Goal: Task Accomplishment & Management: Use online tool/utility

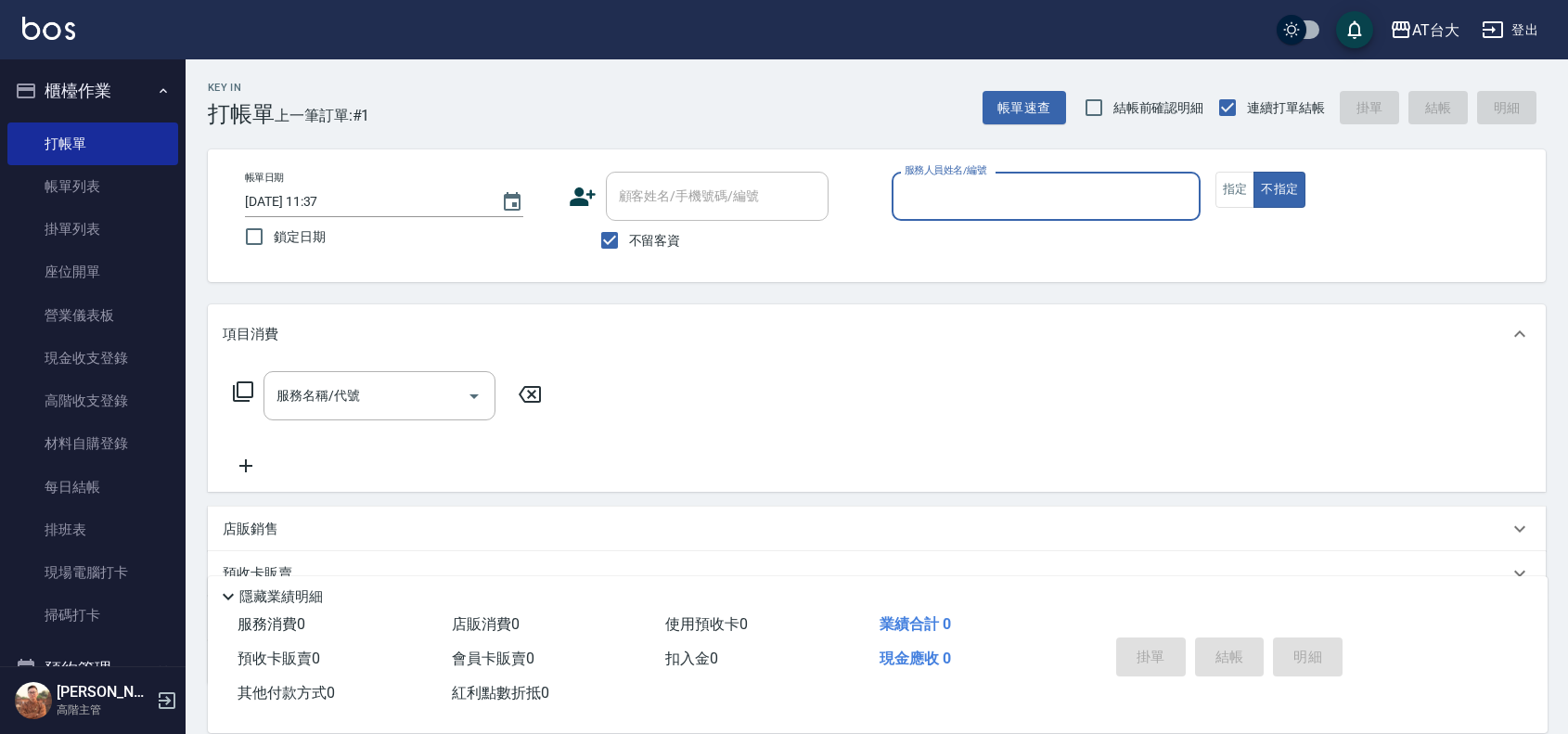
click at [1056, 184] on input "服務人員姓名/編號" at bounding box center [1046, 196] width 292 height 33
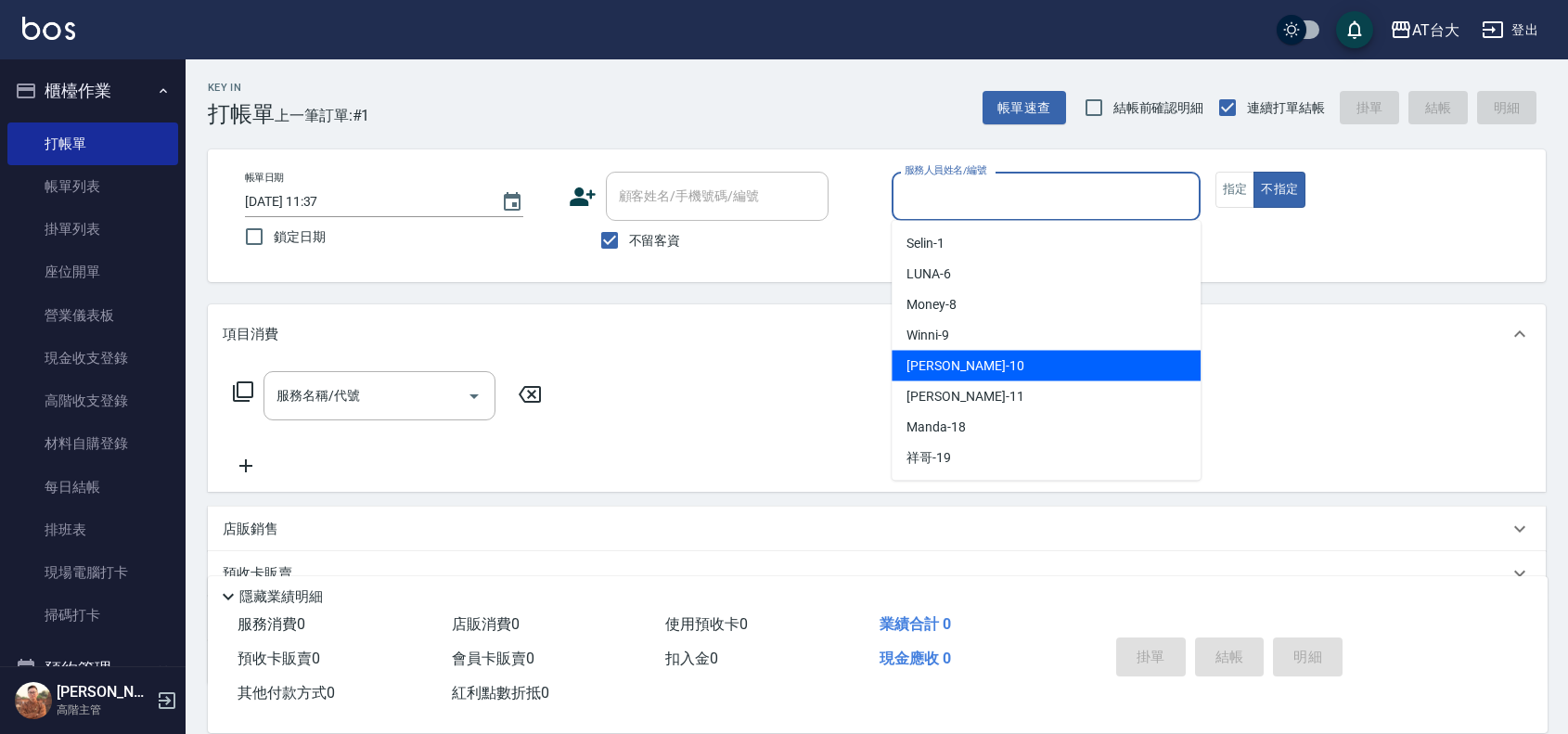
click at [1008, 359] on div "JOJO -10" at bounding box center [1046, 365] width 309 height 31
type input "JOJO-10"
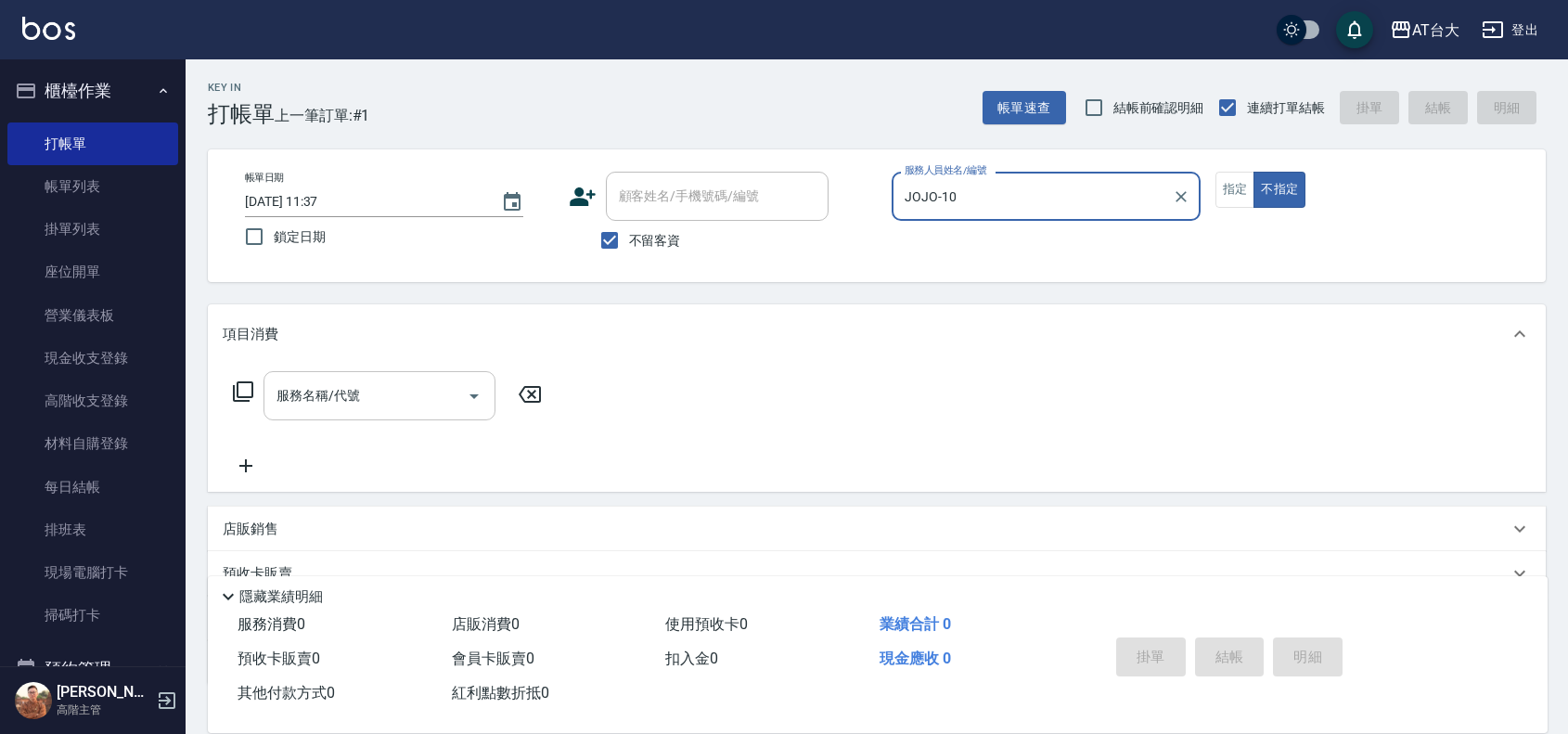
click at [383, 373] on div "服務名稱/代號" at bounding box center [379, 396] width 231 height 49
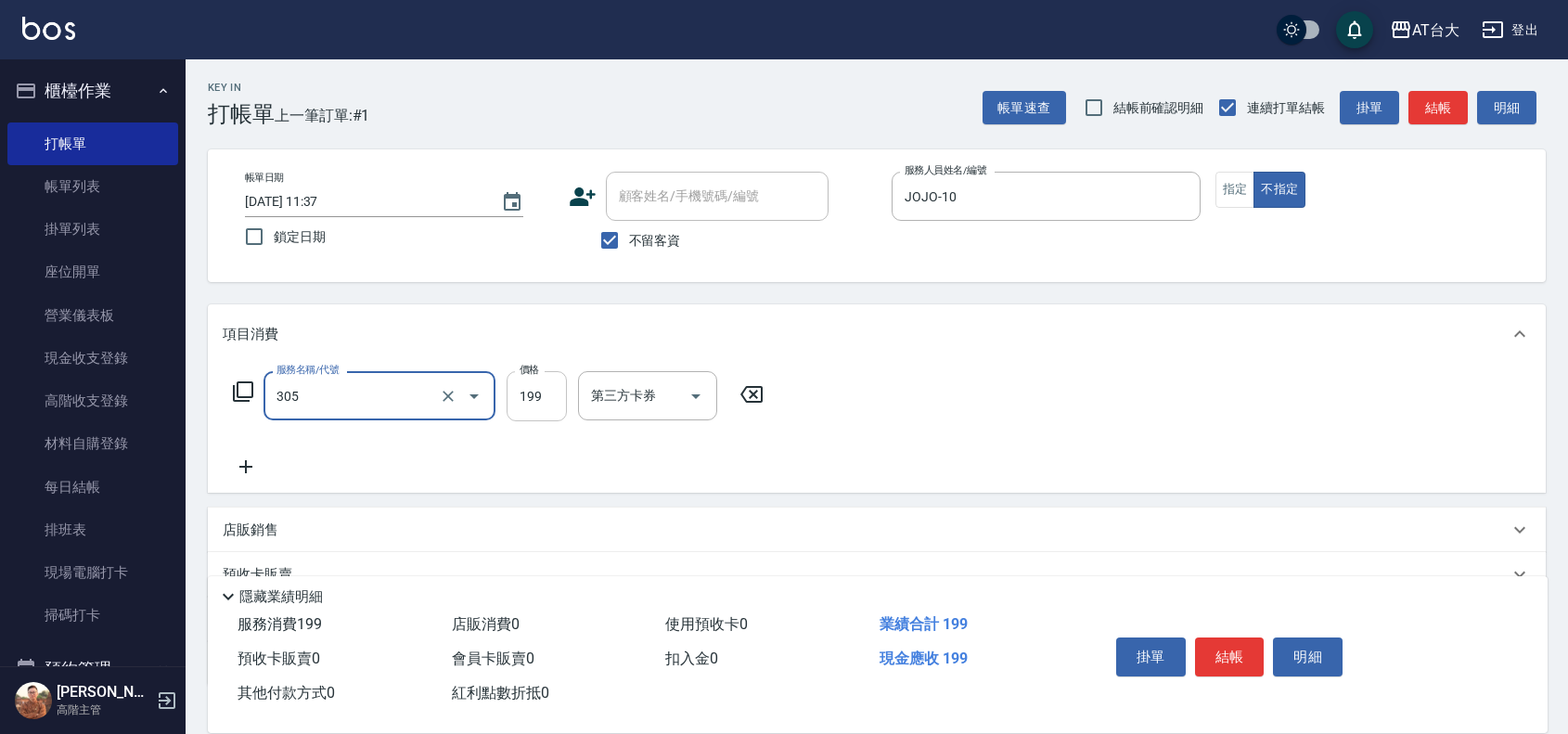
type input "剪髮(305)"
click at [534, 395] on input "199" at bounding box center [536, 396] width 60 height 50
type input "250"
click at [1222, 660] on button "結帳" at bounding box center [1230, 656] width 69 height 39
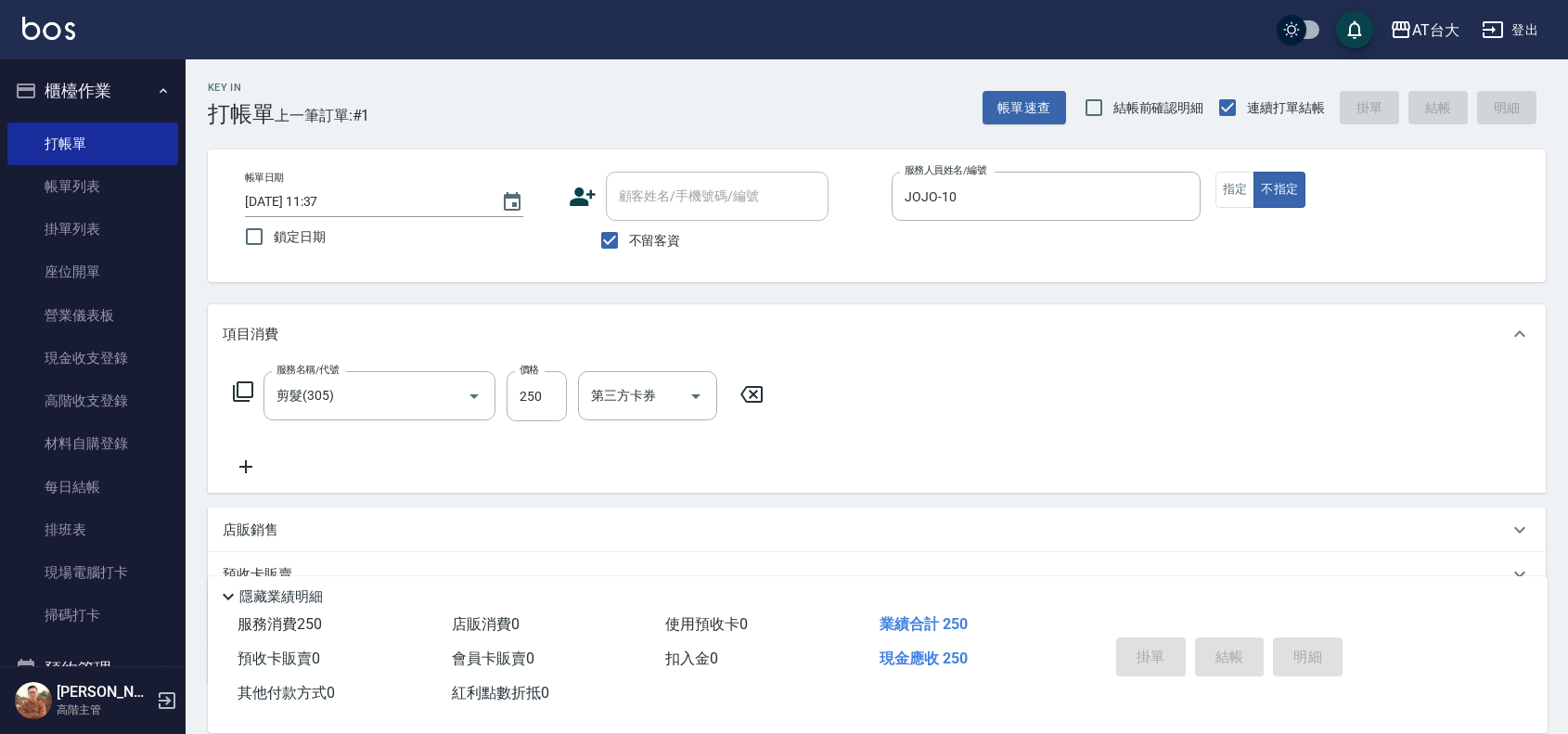
type input "[DATE] 12:13"
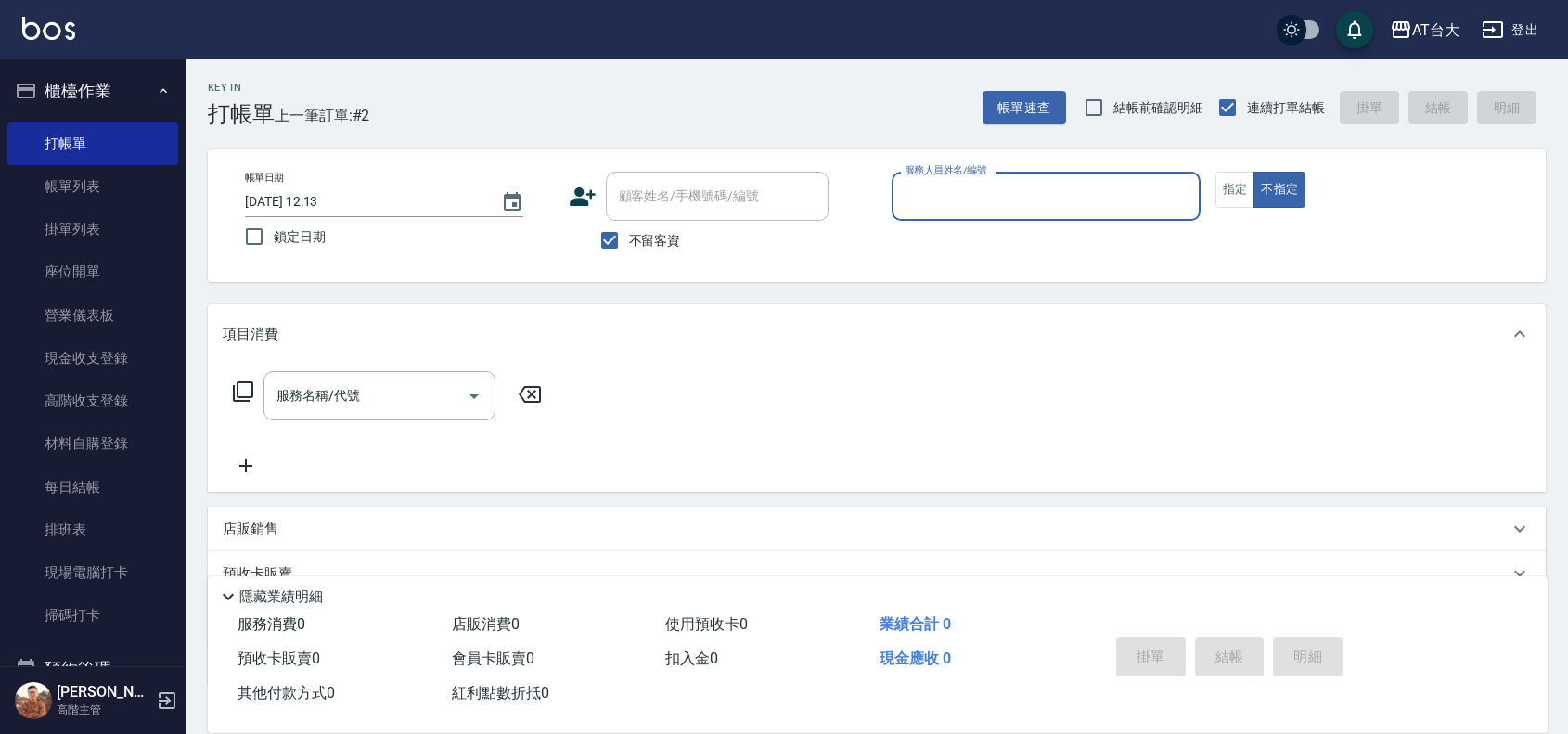
click at [934, 197] on input "服務人員姓名/編號" at bounding box center [1046, 196] width 292 height 33
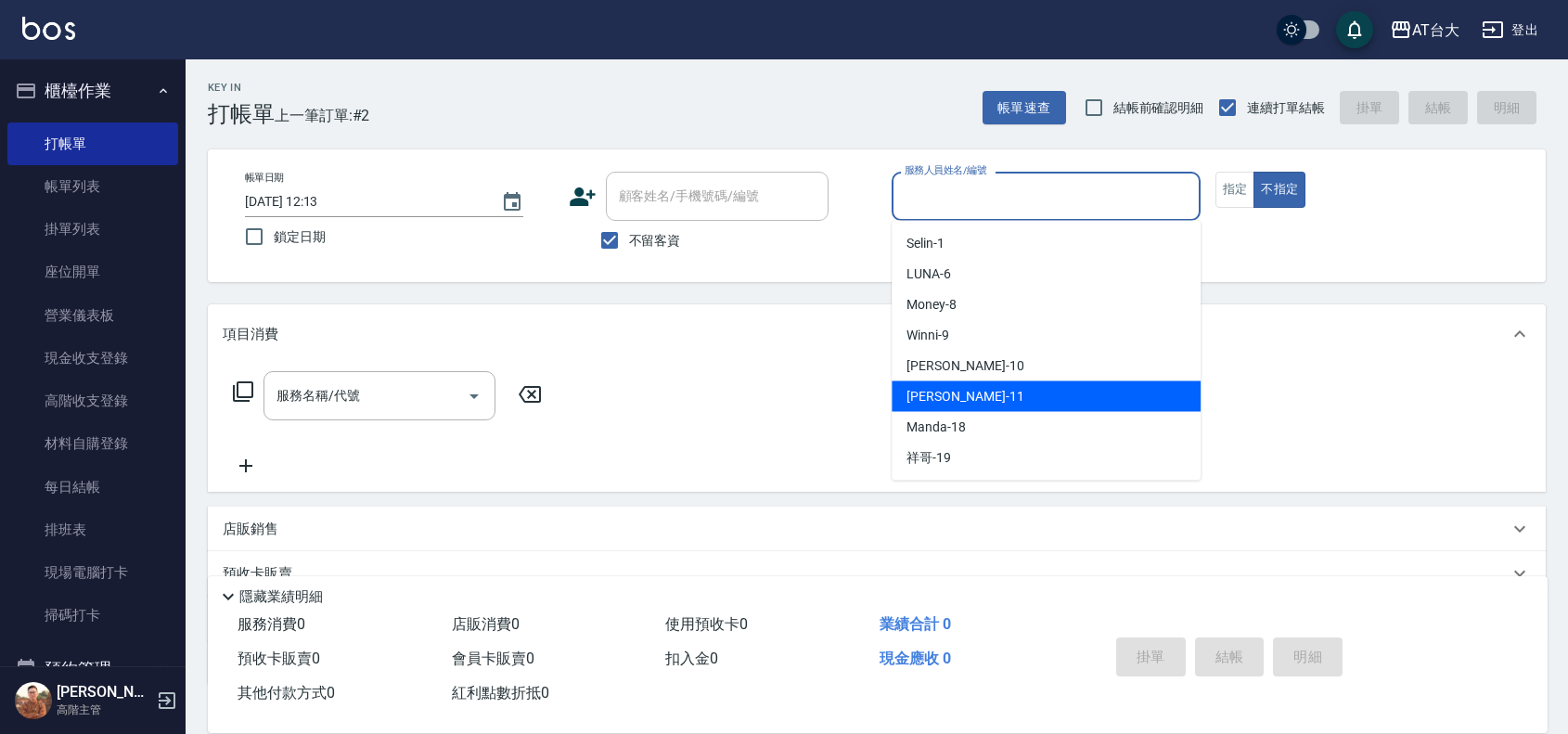
click at [978, 395] on div "[PERSON_NAME] -11" at bounding box center [1046, 396] width 309 height 31
type input "[PERSON_NAME]-11"
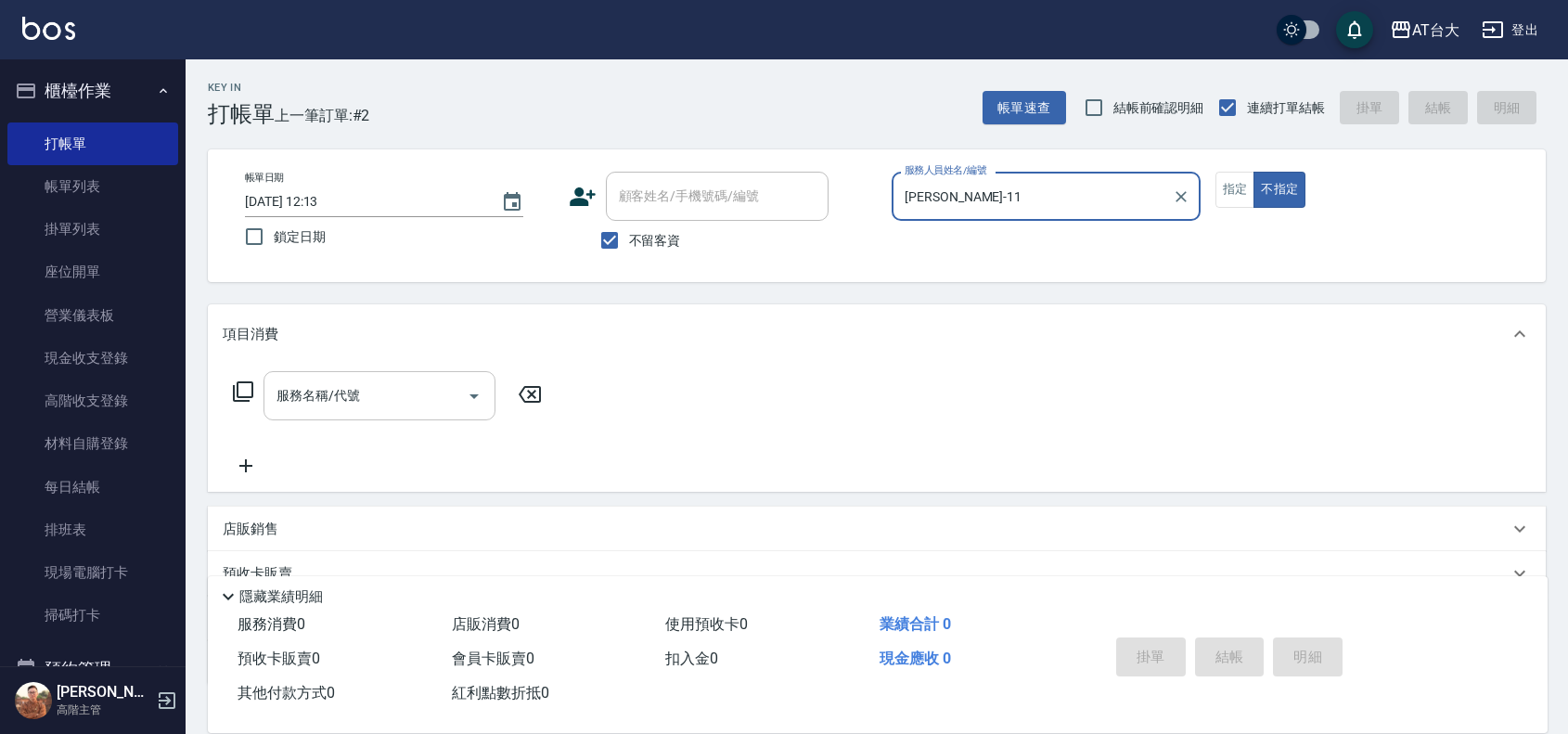
click at [415, 381] on input "服務名稱/代號" at bounding box center [365, 396] width 187 height 33
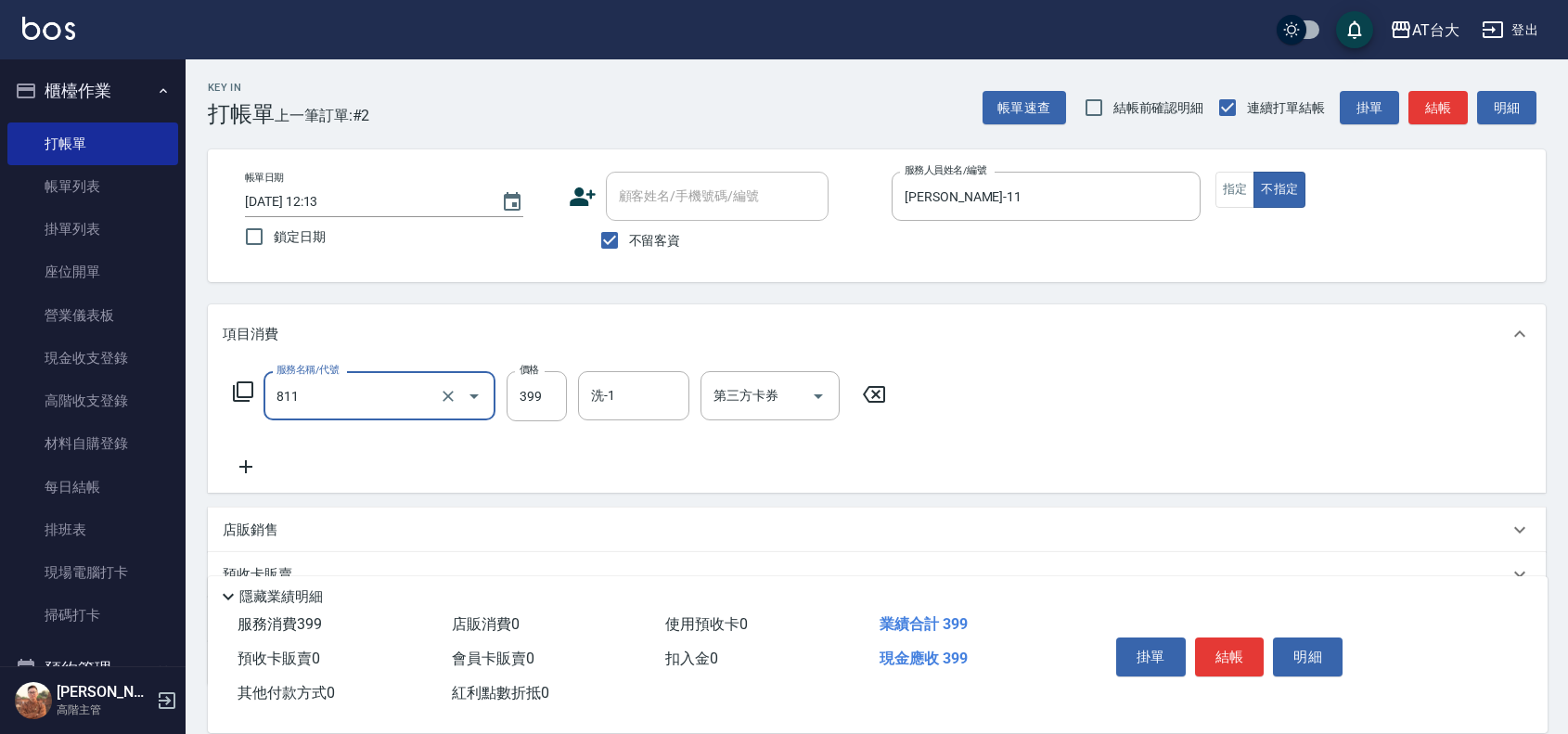
type input "洗+剪(811)"
type input "450"
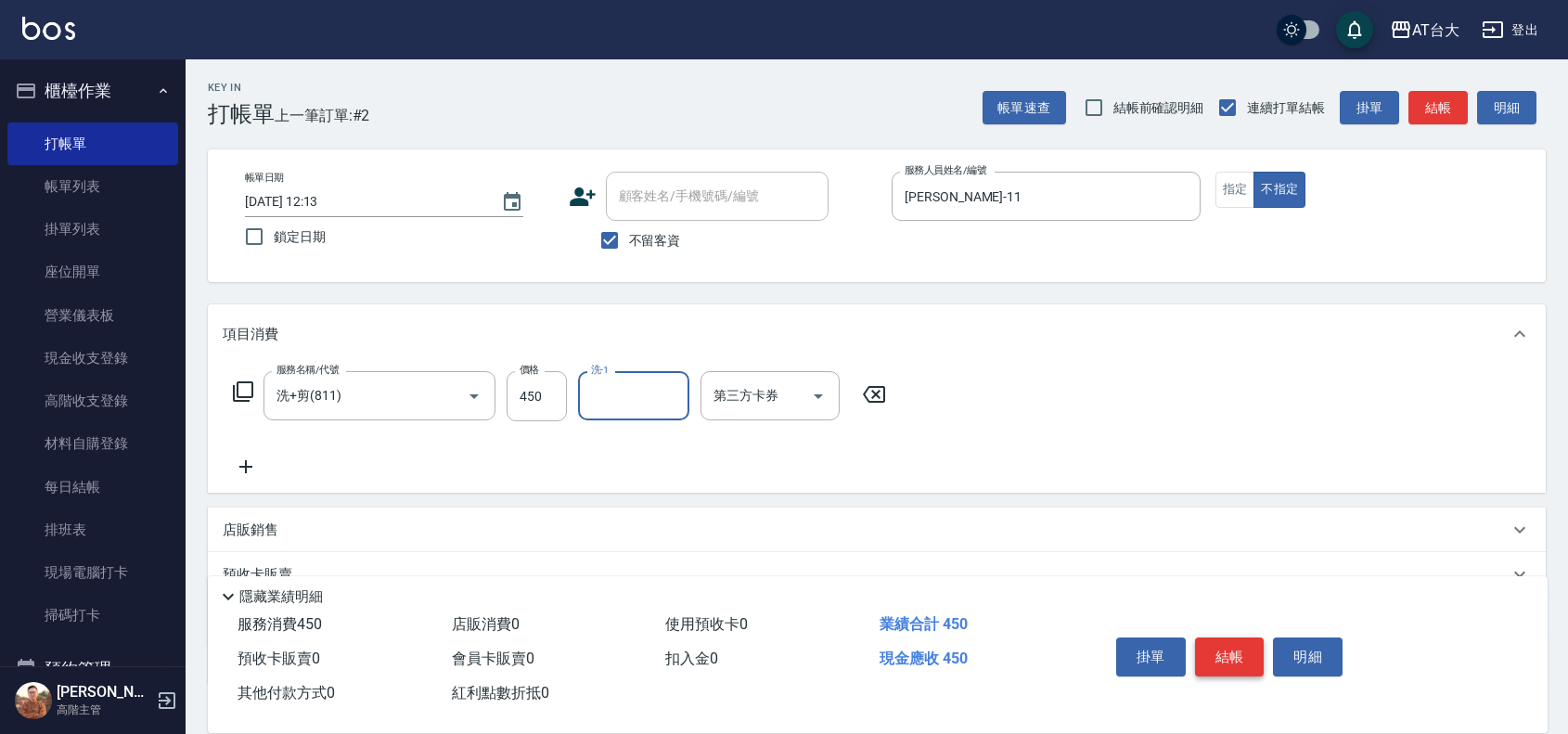
click at [1225, 657] on button "結帳" at bounding box center [1230, 656] width 69 height 39
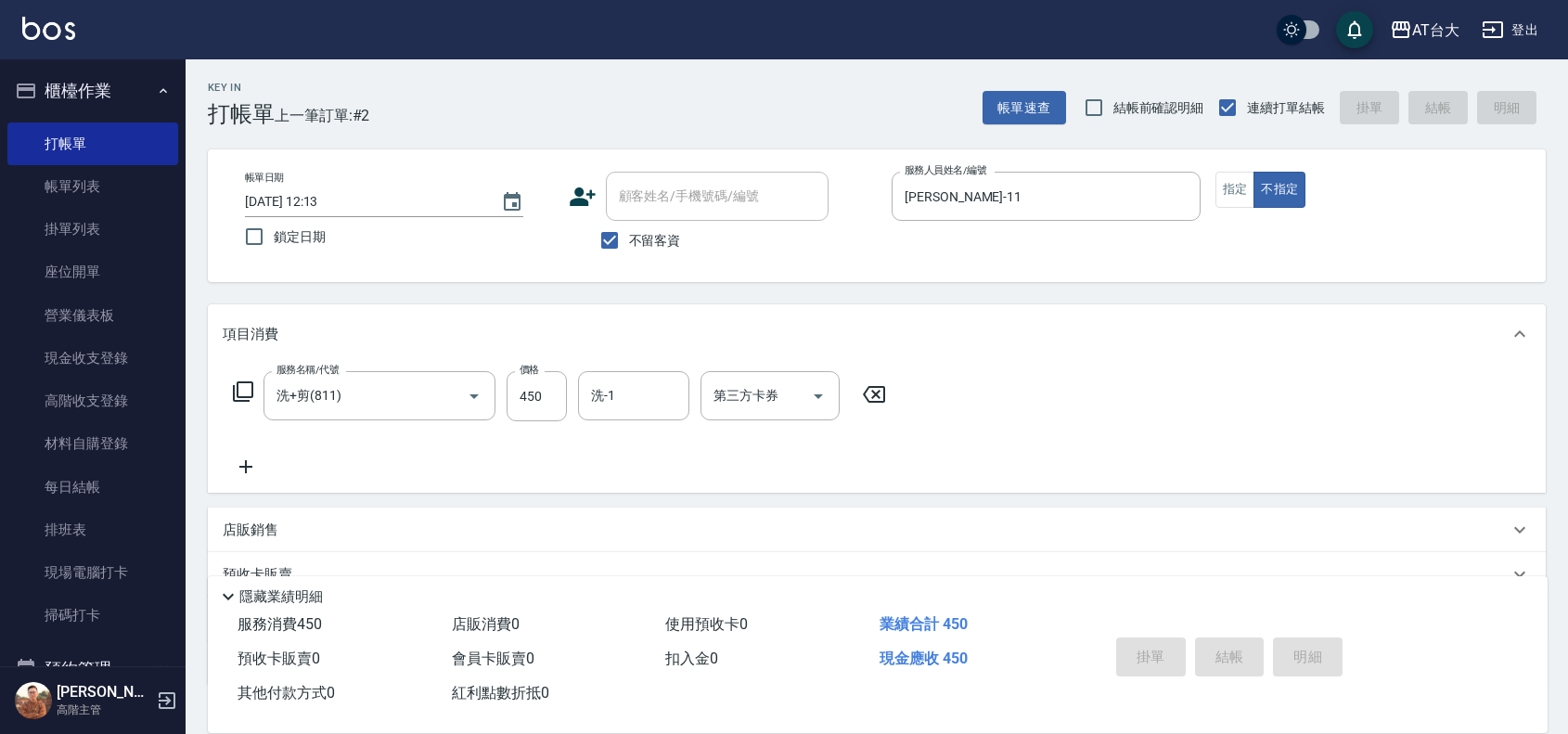
type input "[DATE] 12:21"
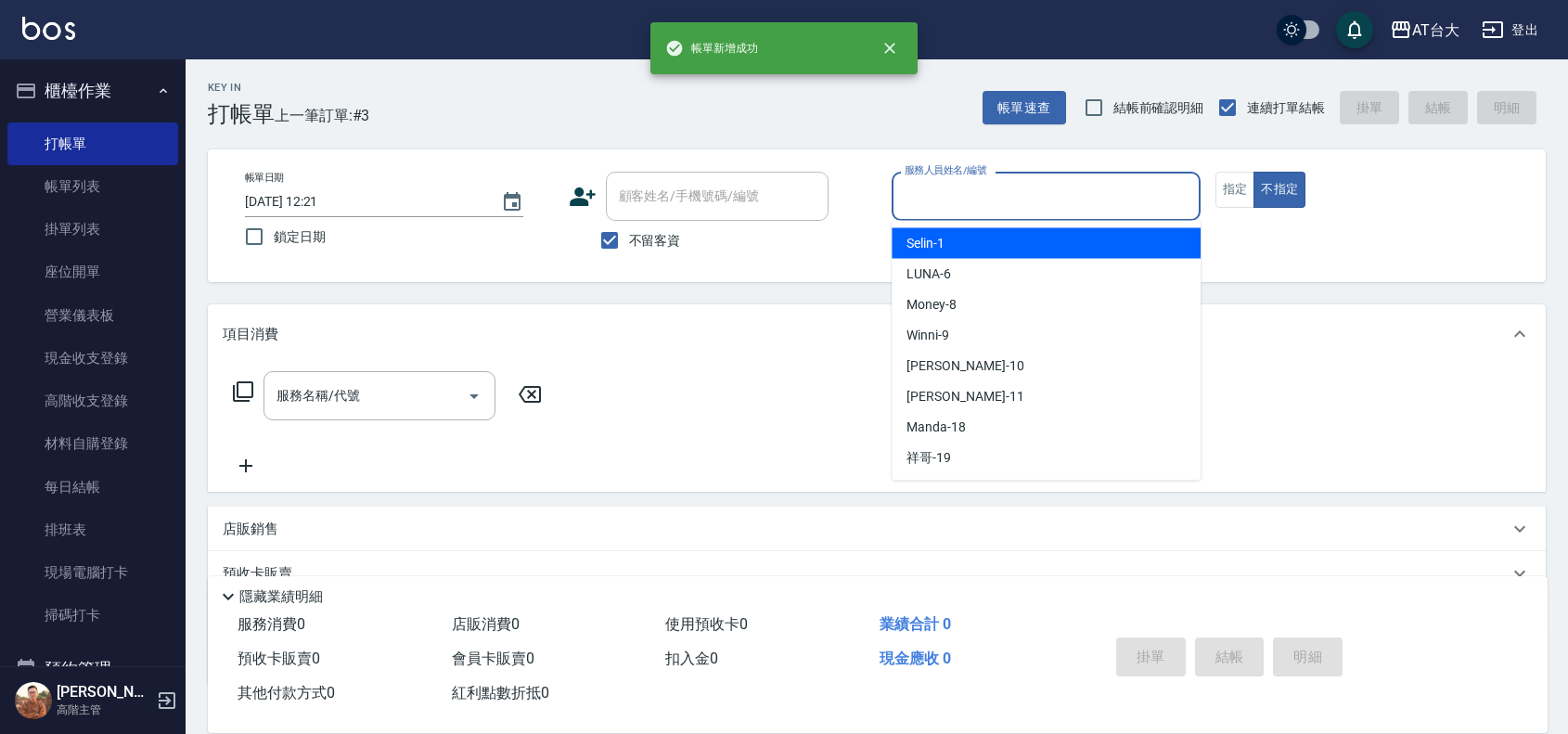
click at [1055, 196] on input "服務人員姓名/編號" at bounding box center [1046, 196] width 292 height 33
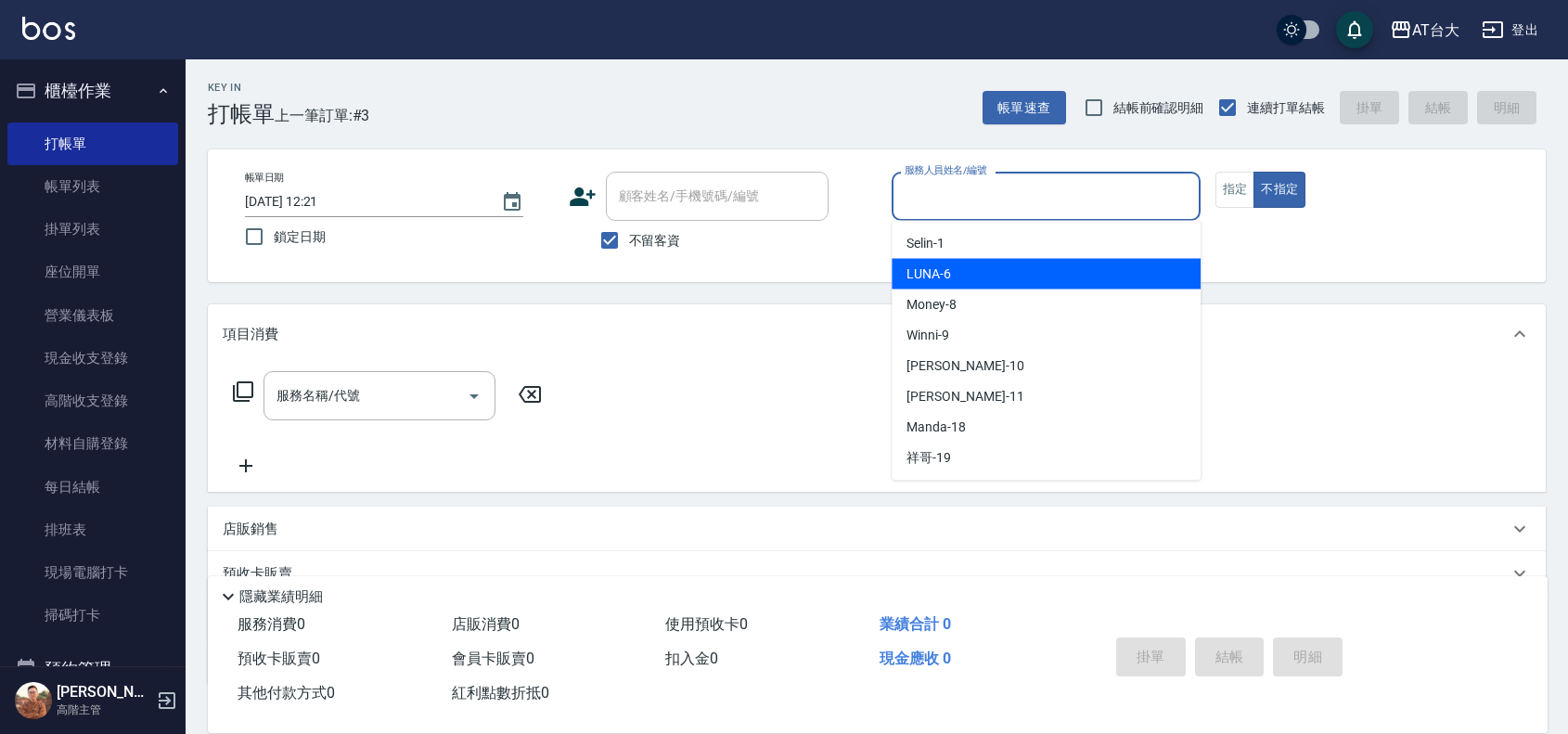
click at [1018, 278] on div "LUNA -6" at bounding box center [1046, 274] width 309 height 31
type input "LUNA-6"
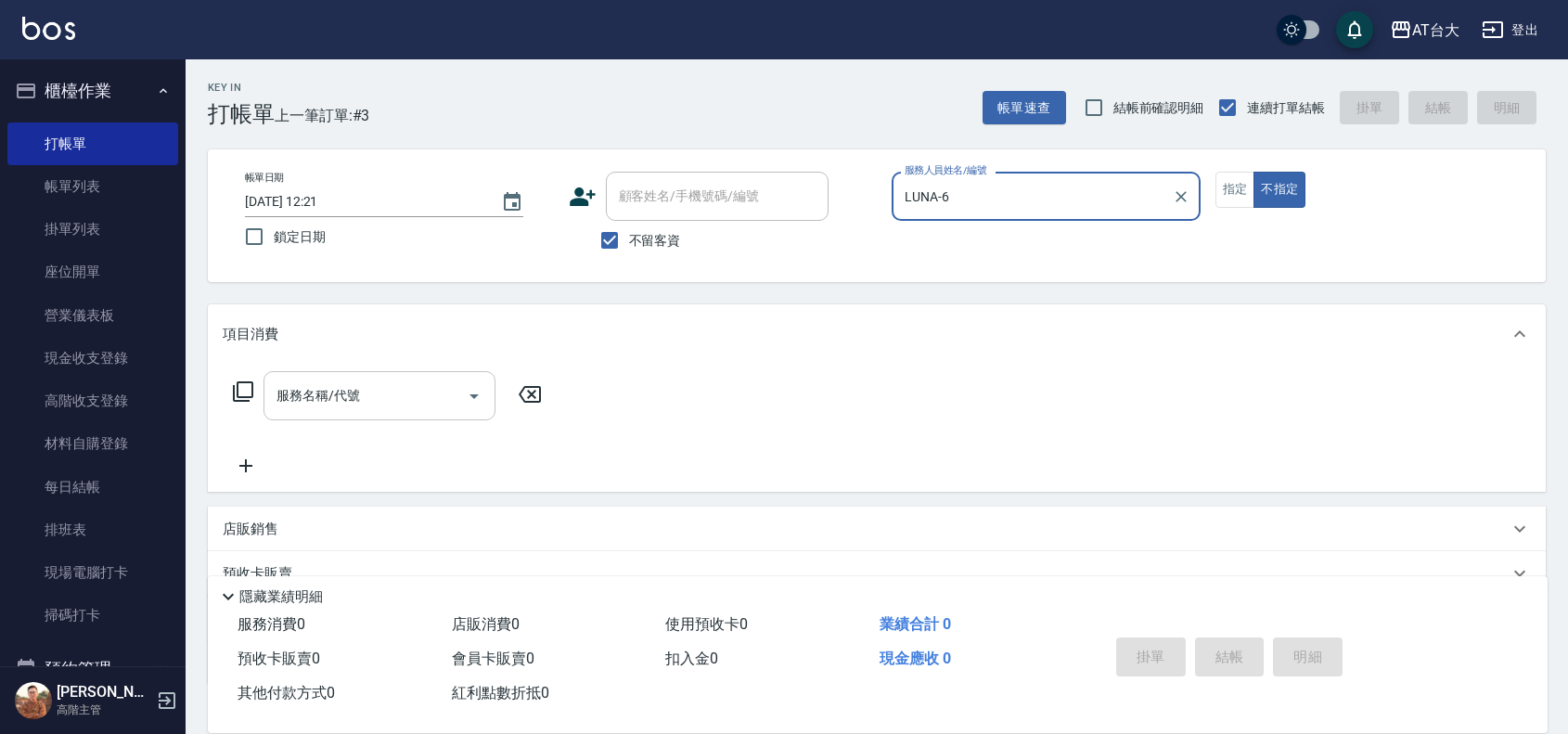
click at [410, 395] on input "服務名稱/代號" at bounding box center [365, 396] width 187 height 33
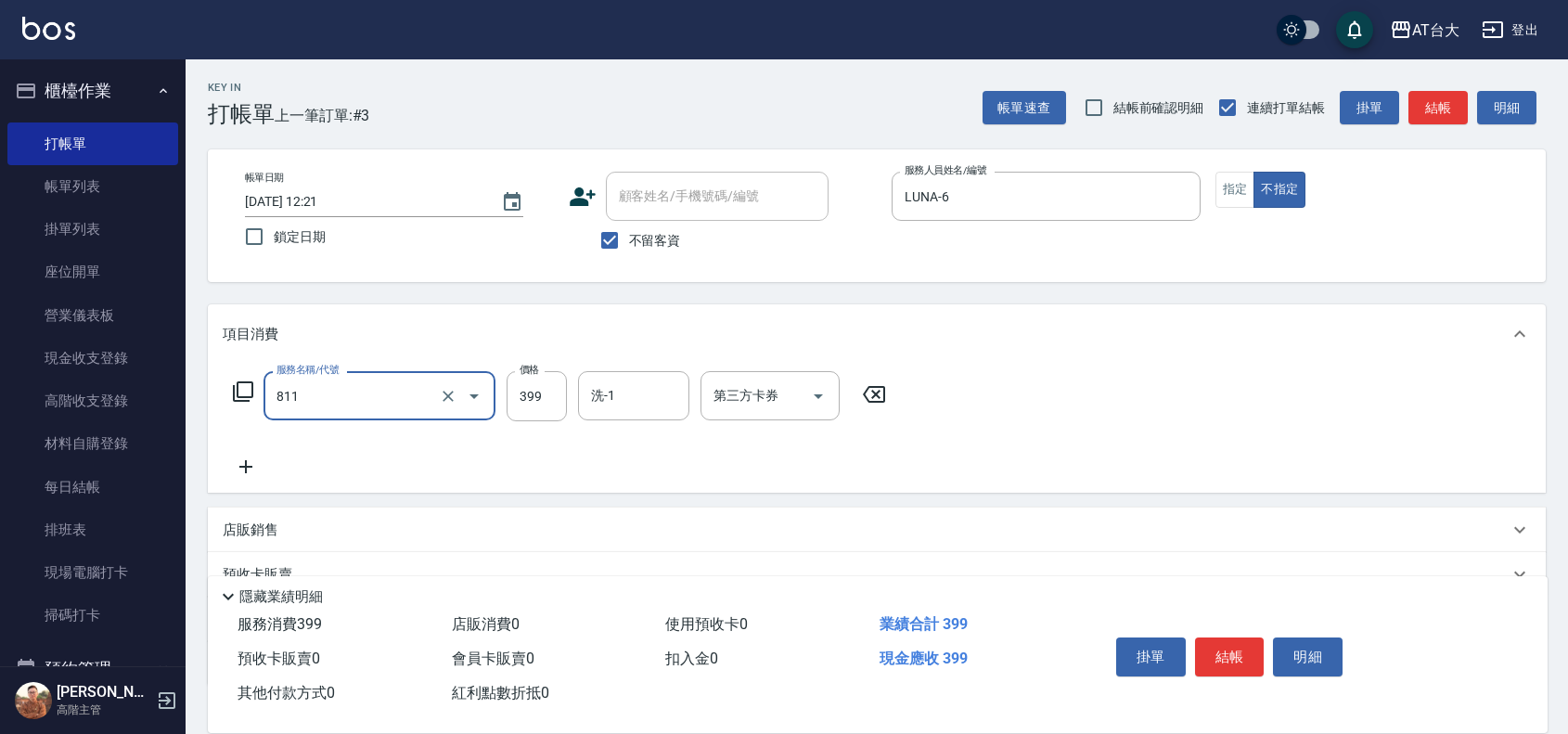
type input "洗+剪(811)"
type input "450"
click at [1241, 642] on button "結帳" at bounding box center [1230, 656] width 69 height 39
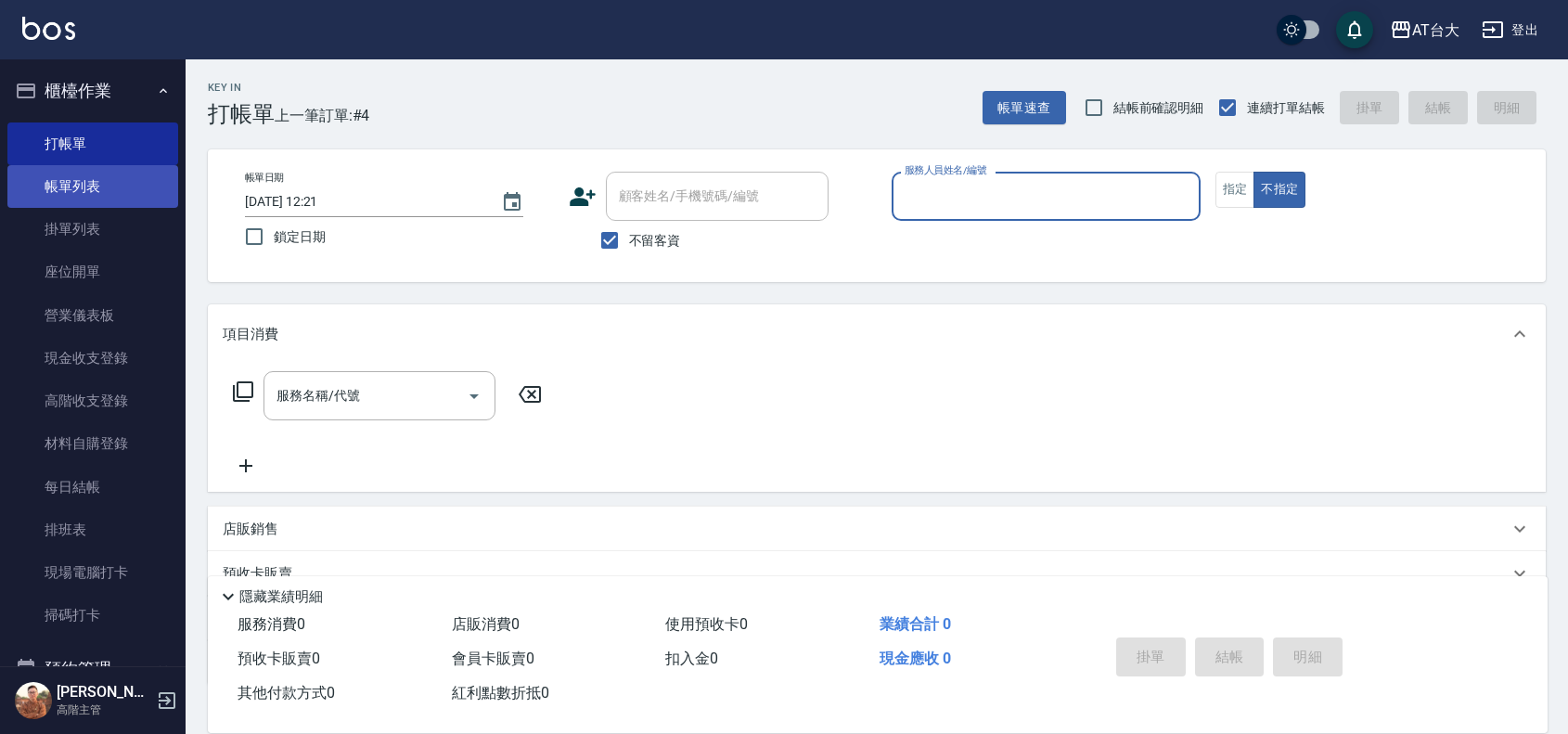
click at [47, 200] on link "帳單列表" at bounding box center [93, 186] width 171 height 43
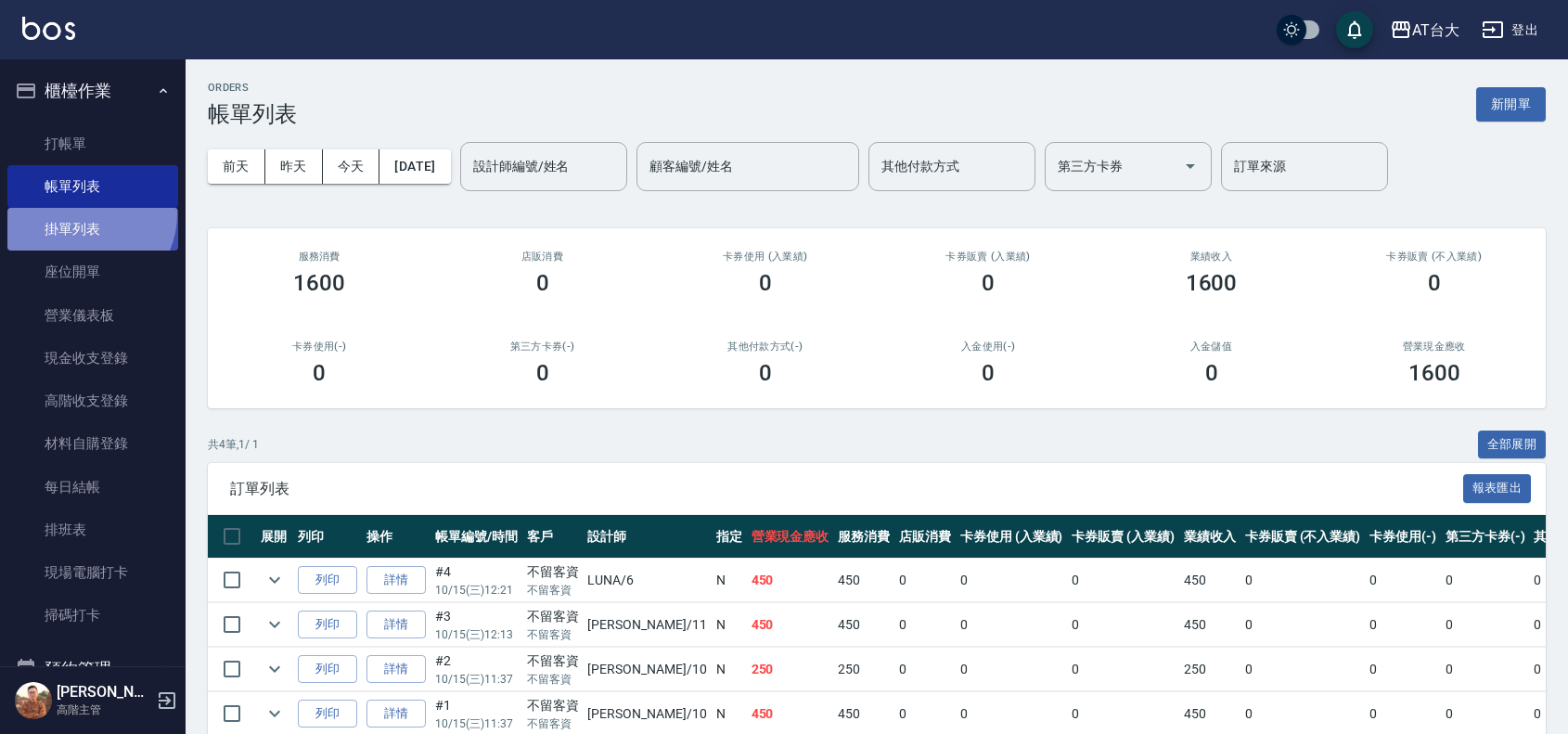
click at [85, 214] on link "掛單列表" at bounding box center [93, 229] width 171 height 43
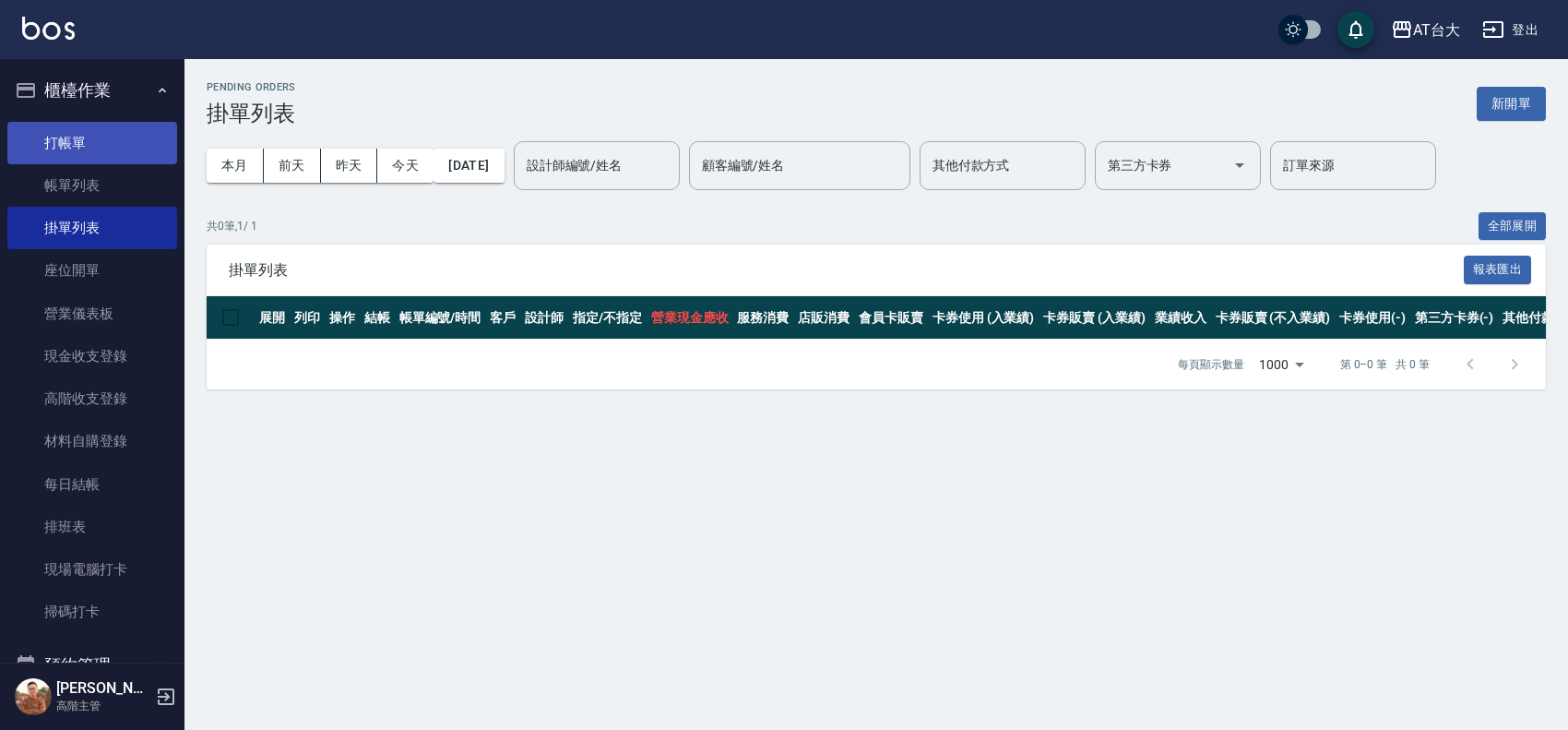
click at [56, 127] on link "打帳單" at bounding box center [92, 143] width 170 height 42
